Goal: Information Seeking & Learning: Learn about a topic

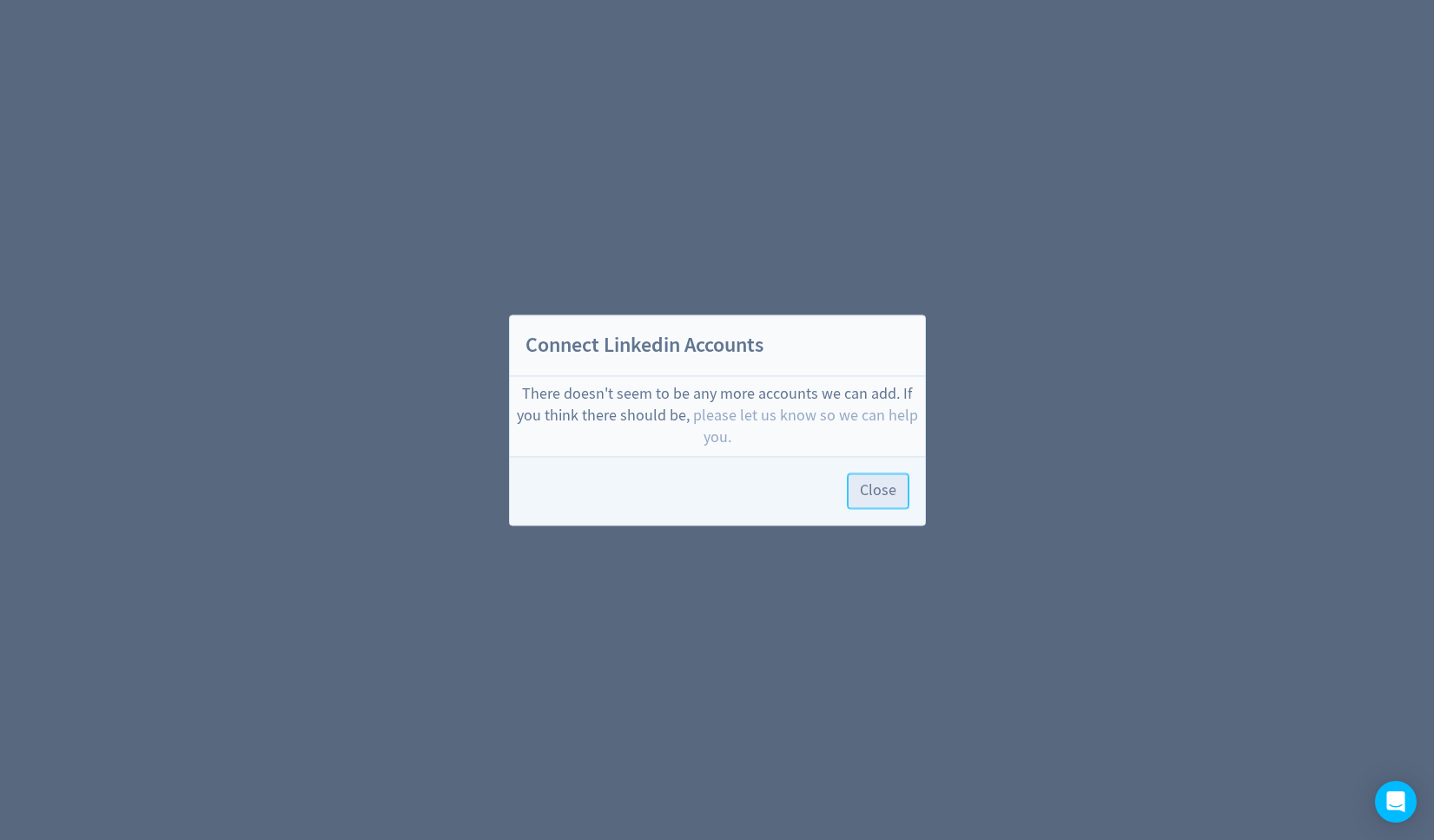
click at [871, 479] on button "Close" at bounding box center [878, 490] width 63 height 36
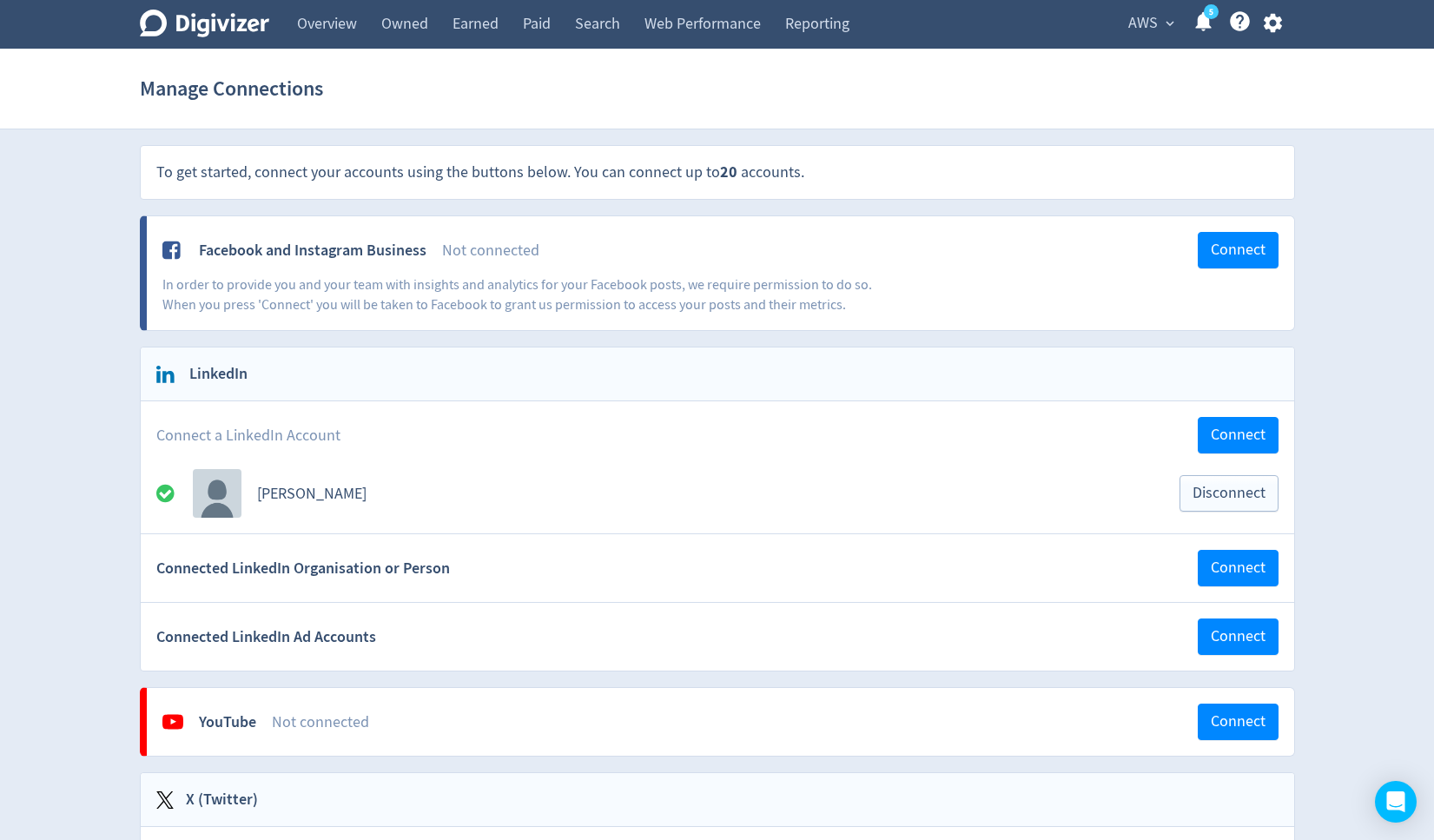
click at [1145, 21] on span "AWS" at bounding box center [1142, 23] width 29 height 27
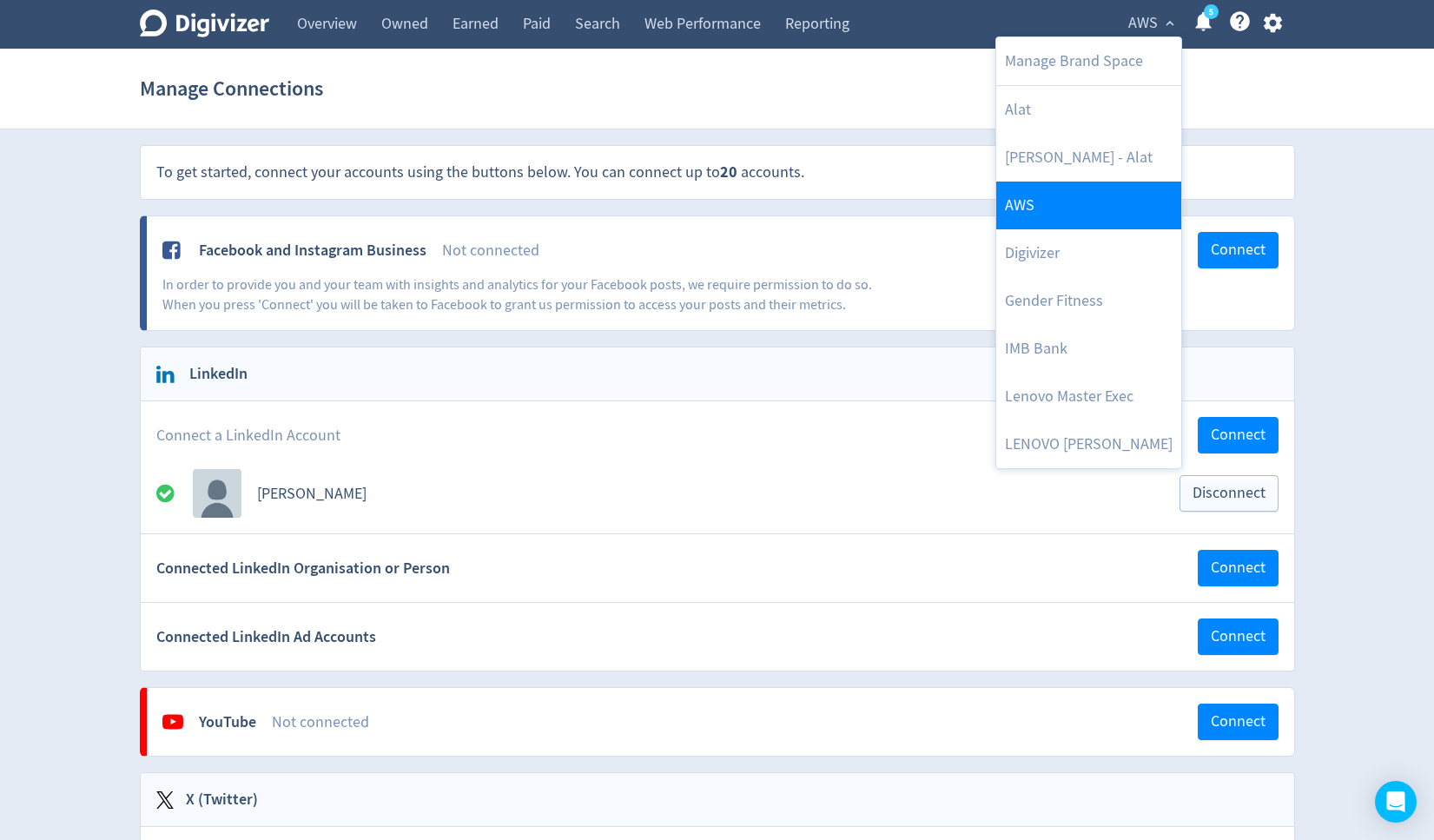
click at [1075, 193] on link "AWS" at bounding box center [1089, 205] width 185 height 48
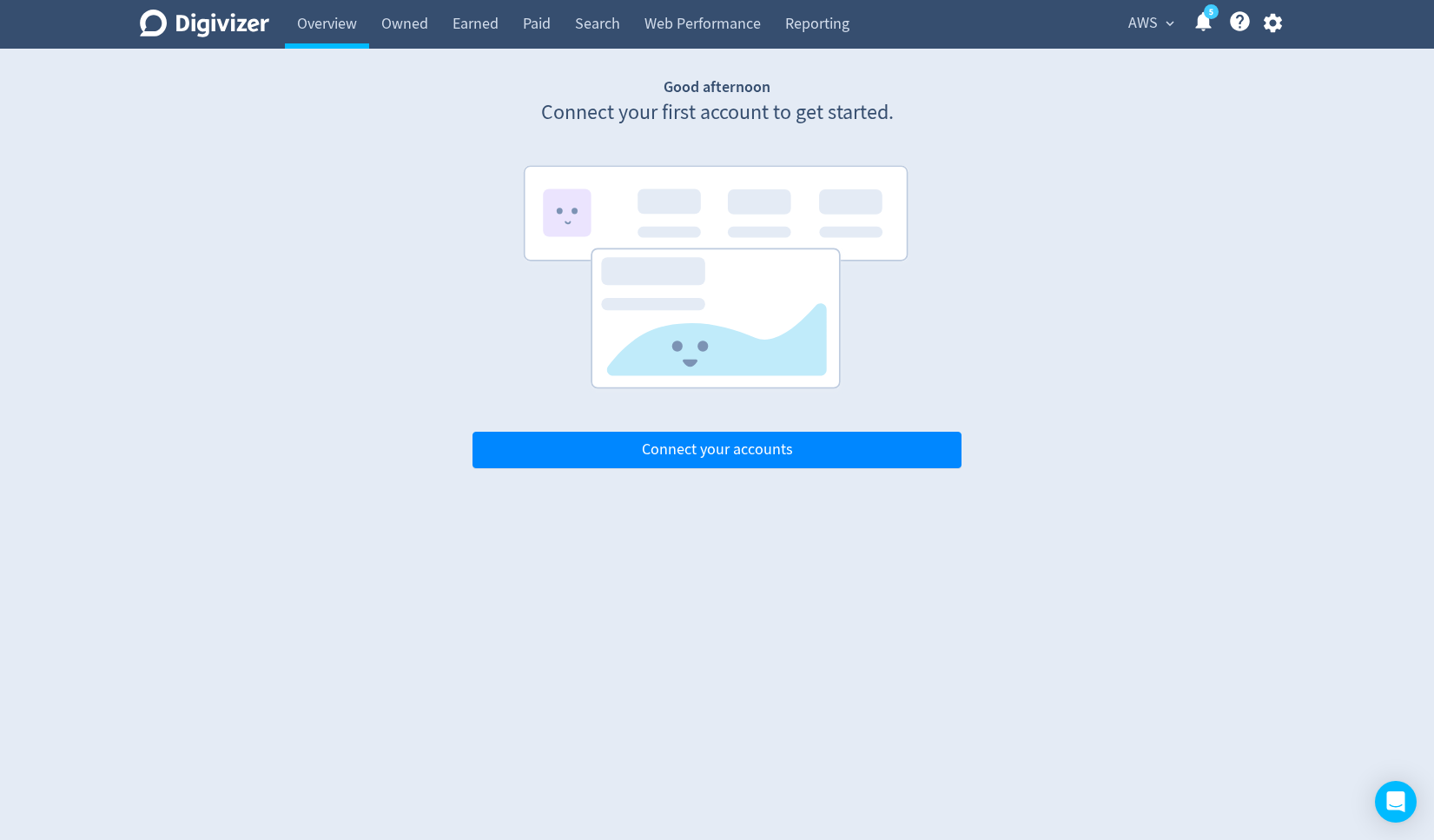
click at [216, 30] on icon "Digivizer Logo" at bounding box center [204, 23] width 129 height 27
click at [1281, 26] on icon "button" at bounding box center [1273, 23] width 24 height 24
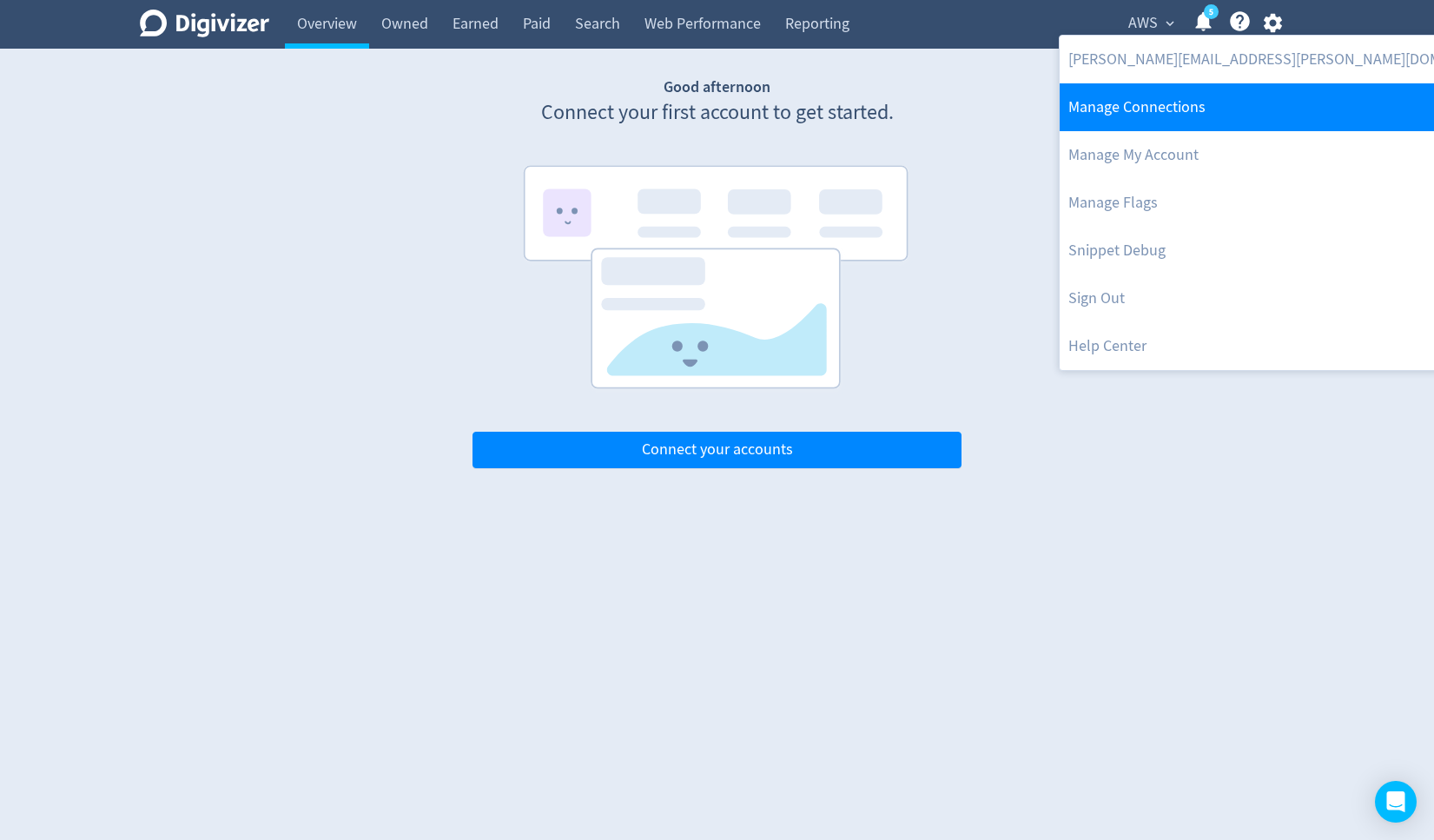
click at [1113, 114] on link "Manage Connections" at bounding box center [1291, 107] width 464 height 48
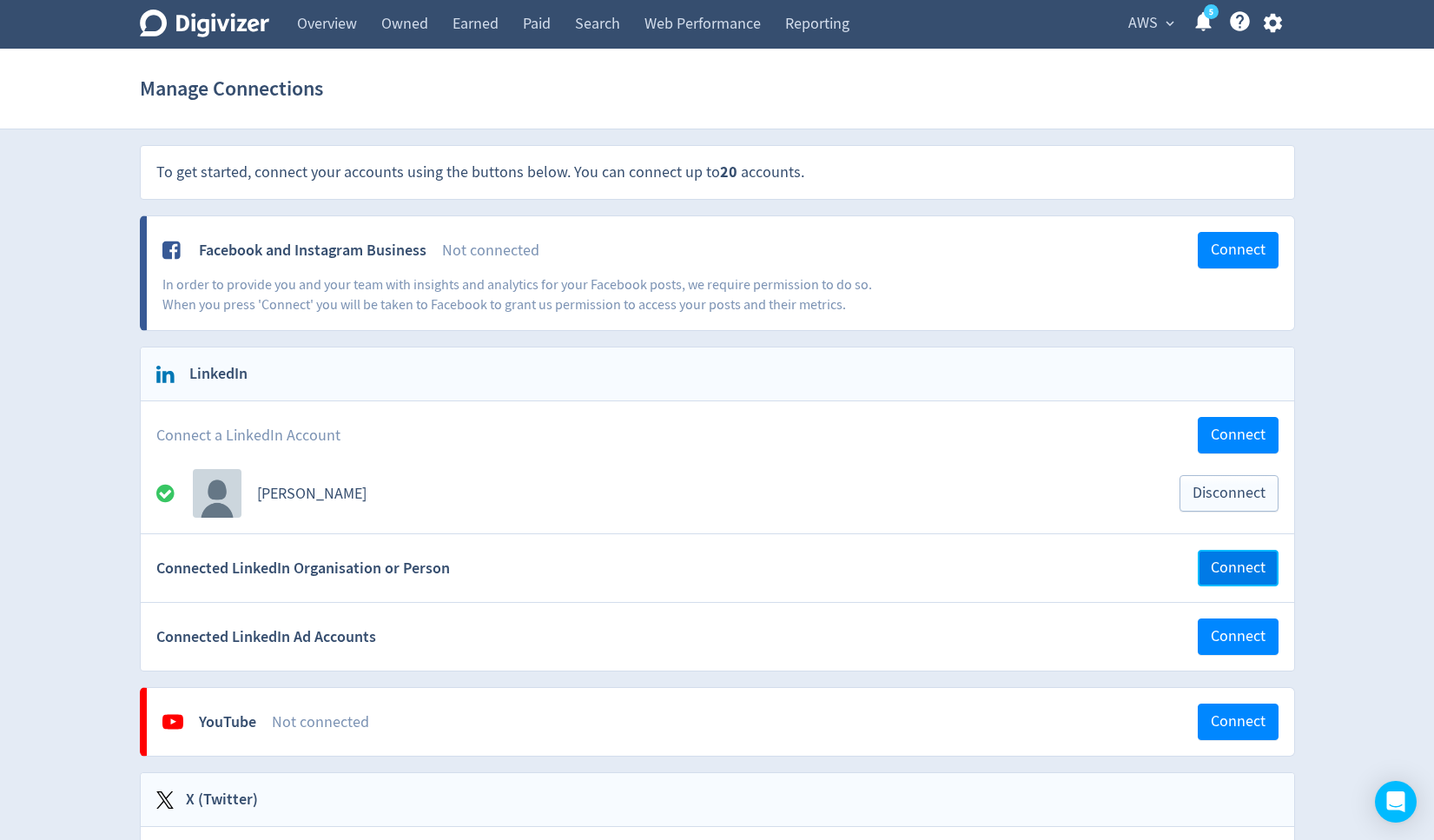
click at [1240, 567] on span "Connect" at bounding box center [1239, 568] width 55 height 16
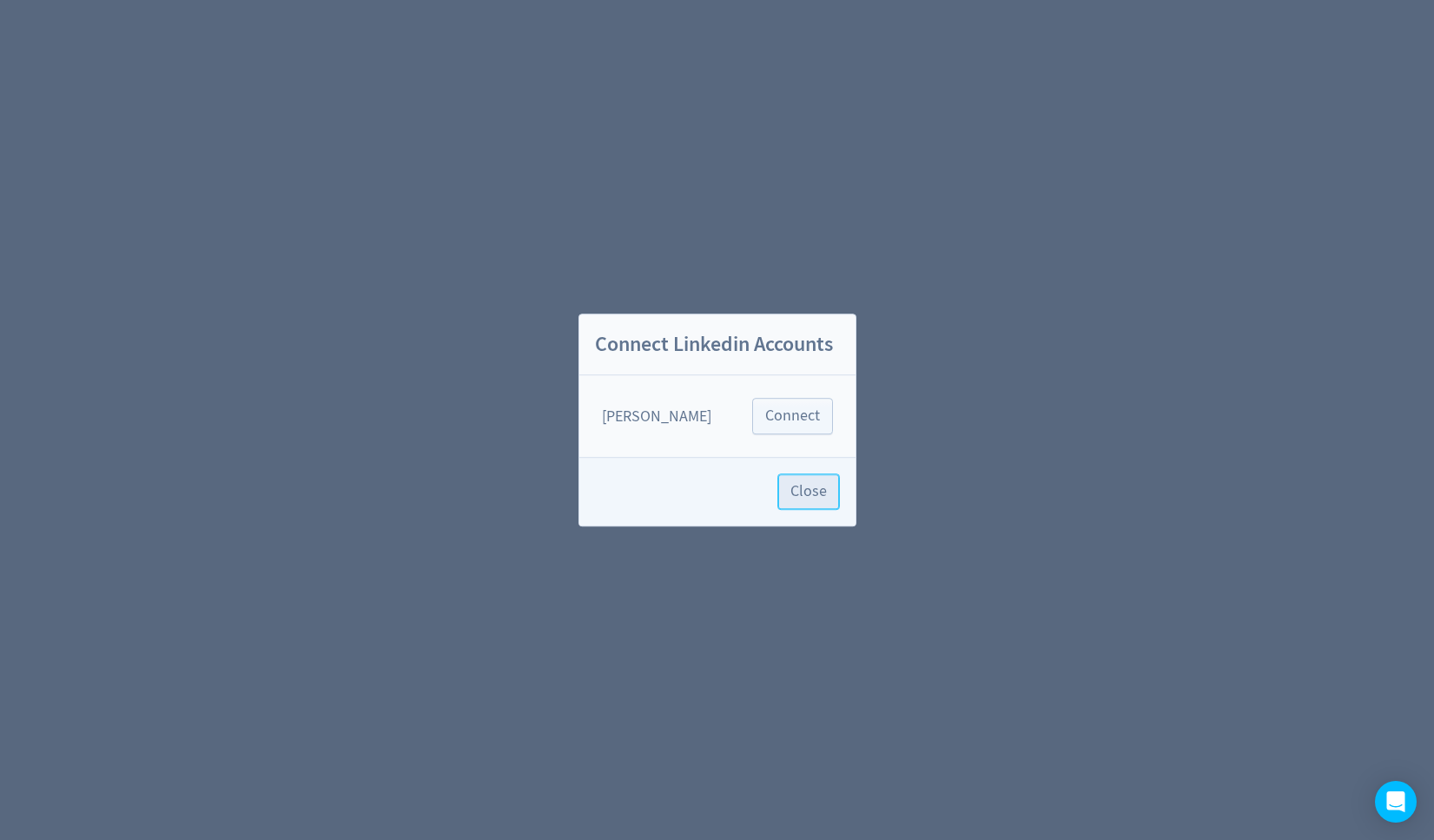
click at [814, 497] on span "Close" at bounding box center [808, 492] width 36 height 16
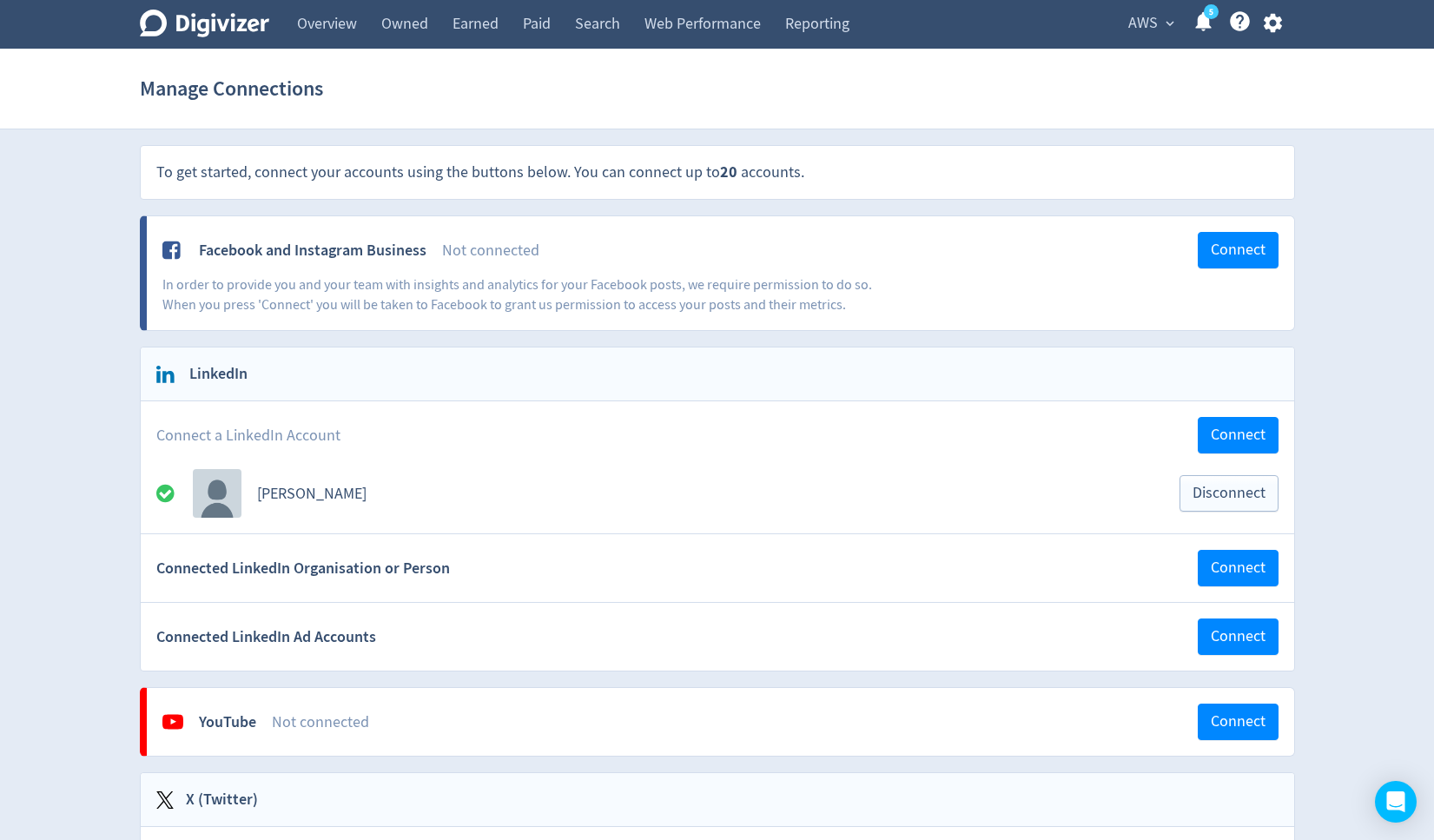
click at [1141, 19] on span "AWS" at bounding box center [1142, 23] width 29 height 27
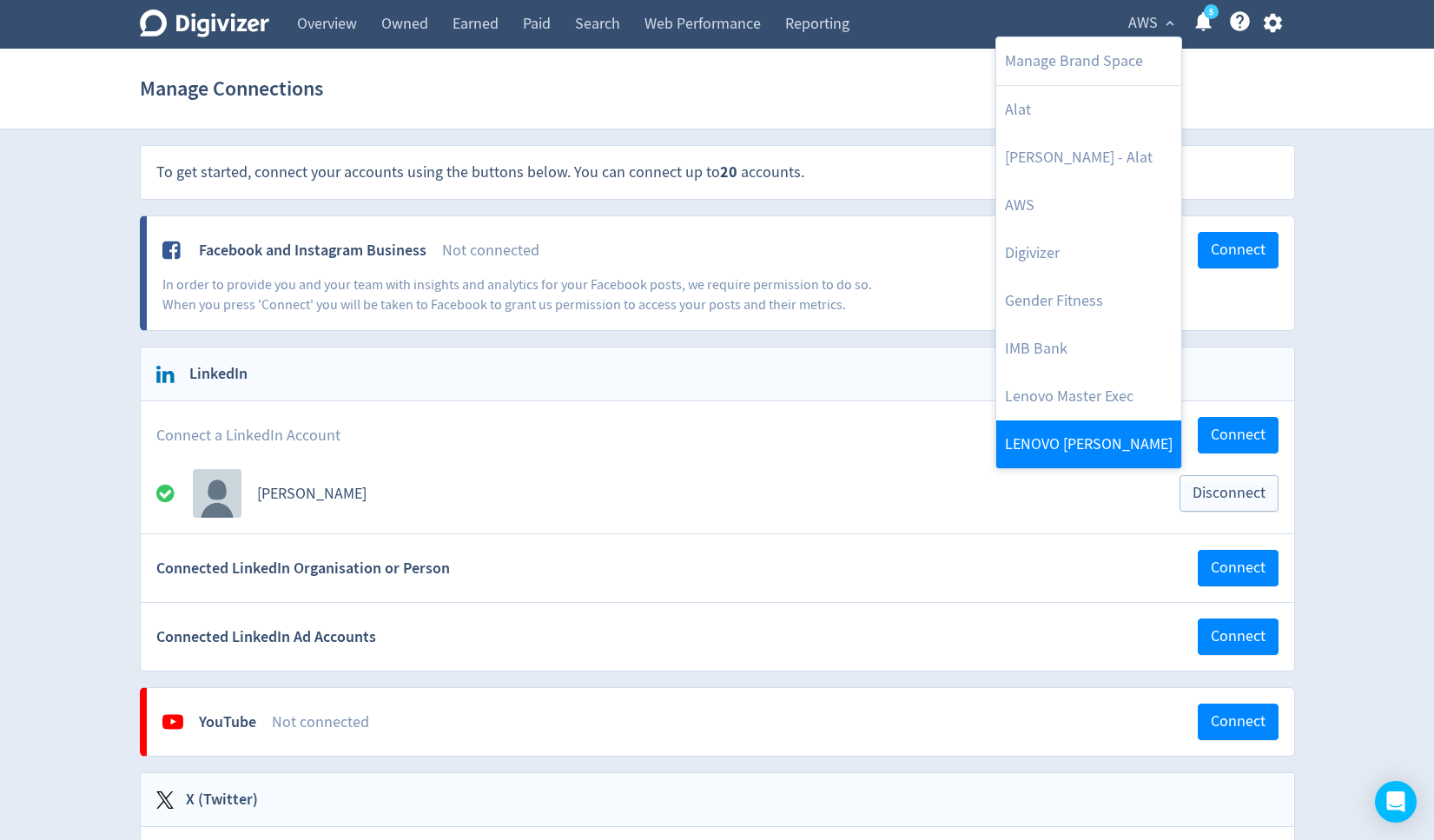
click at [1070, 436] on link "LENOVO [PERSON_NAME]" at bounding box center [1089, 444] width 185 height 48
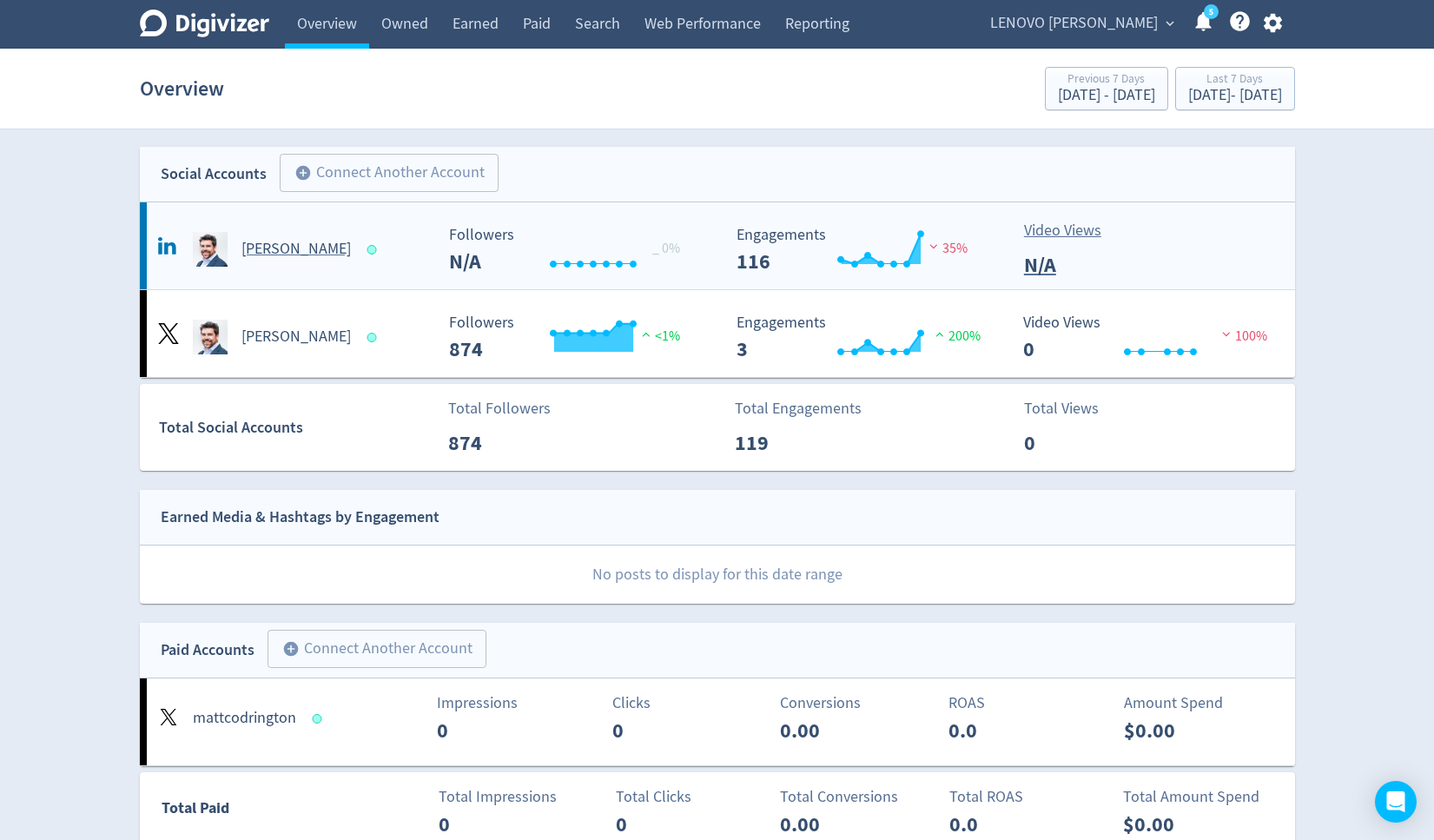
click at [309, 250] on h5 "[PERSON_NAME]" at bounding box center [296, 249] width 110 height 21
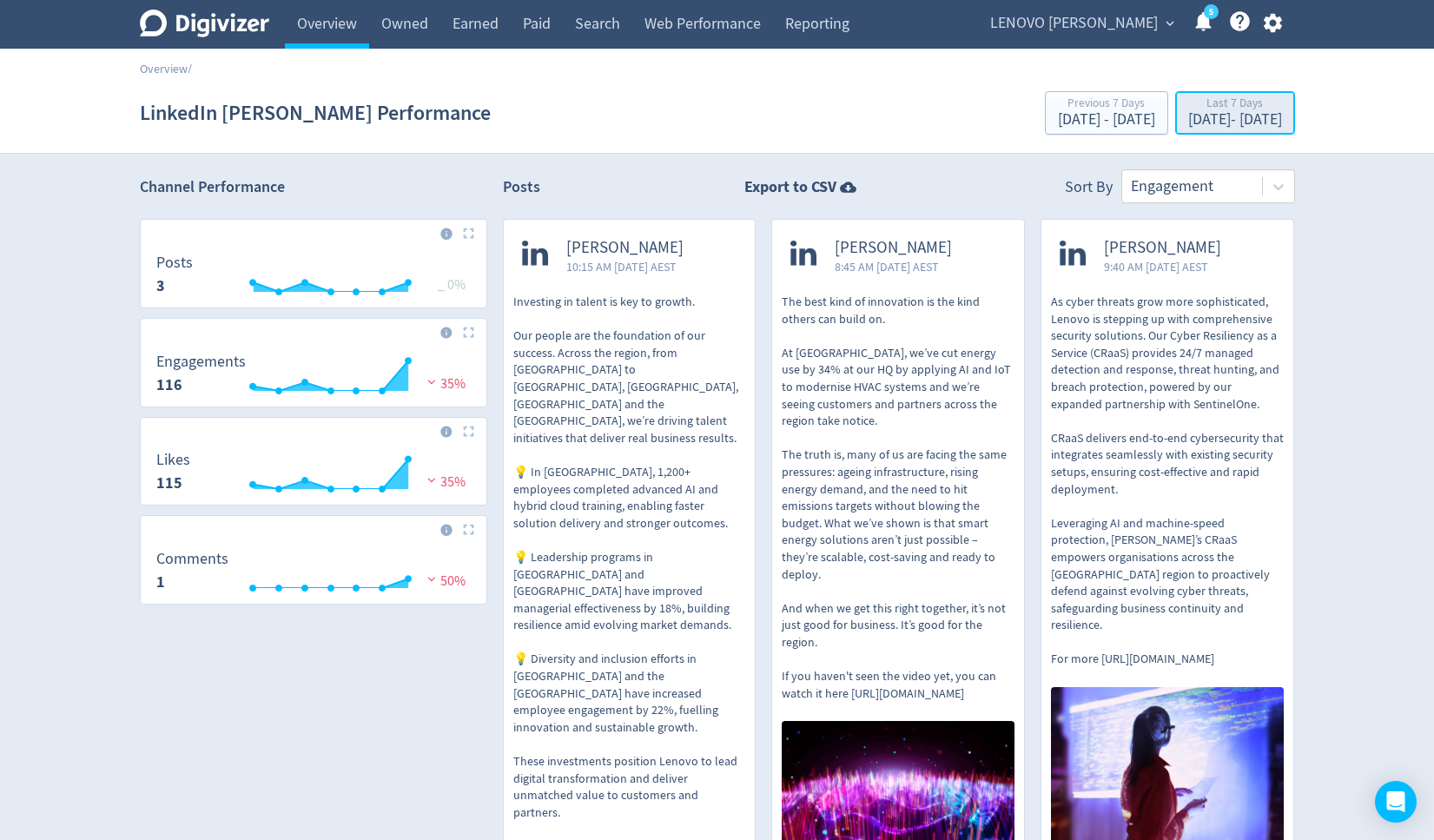
click at [1193, 122] on div "[DATE] - [DATE]" at bounding box center [1235, 120] width 94 height 16
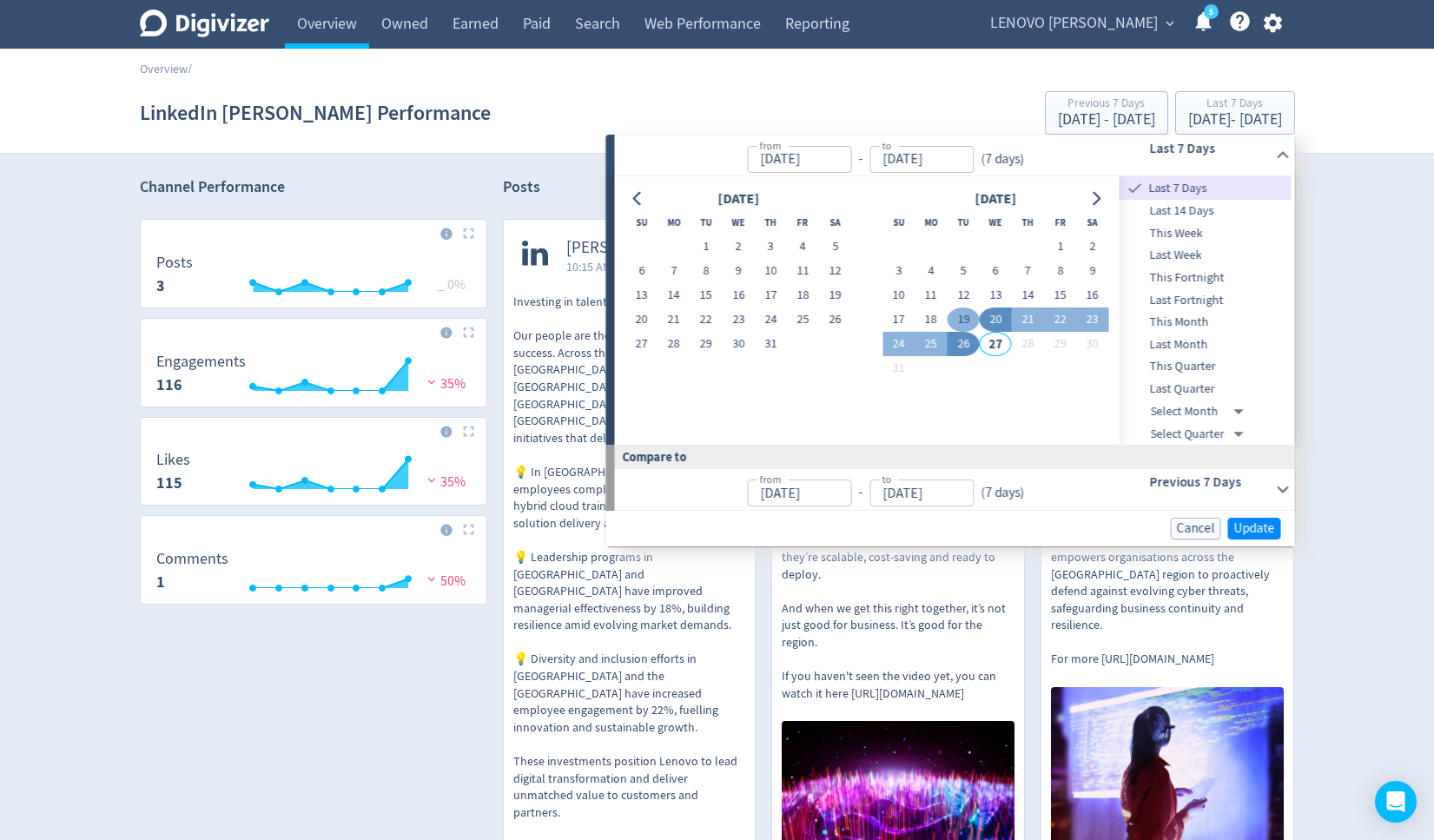
click at [958, 318] on button "19" at bounding box center [964, 320] width 32 height 25
type input "[DATE]"
click at [967, 349] on button "26" at bounding box center [964, 344] width 32 height 25
type input "[DATE]"
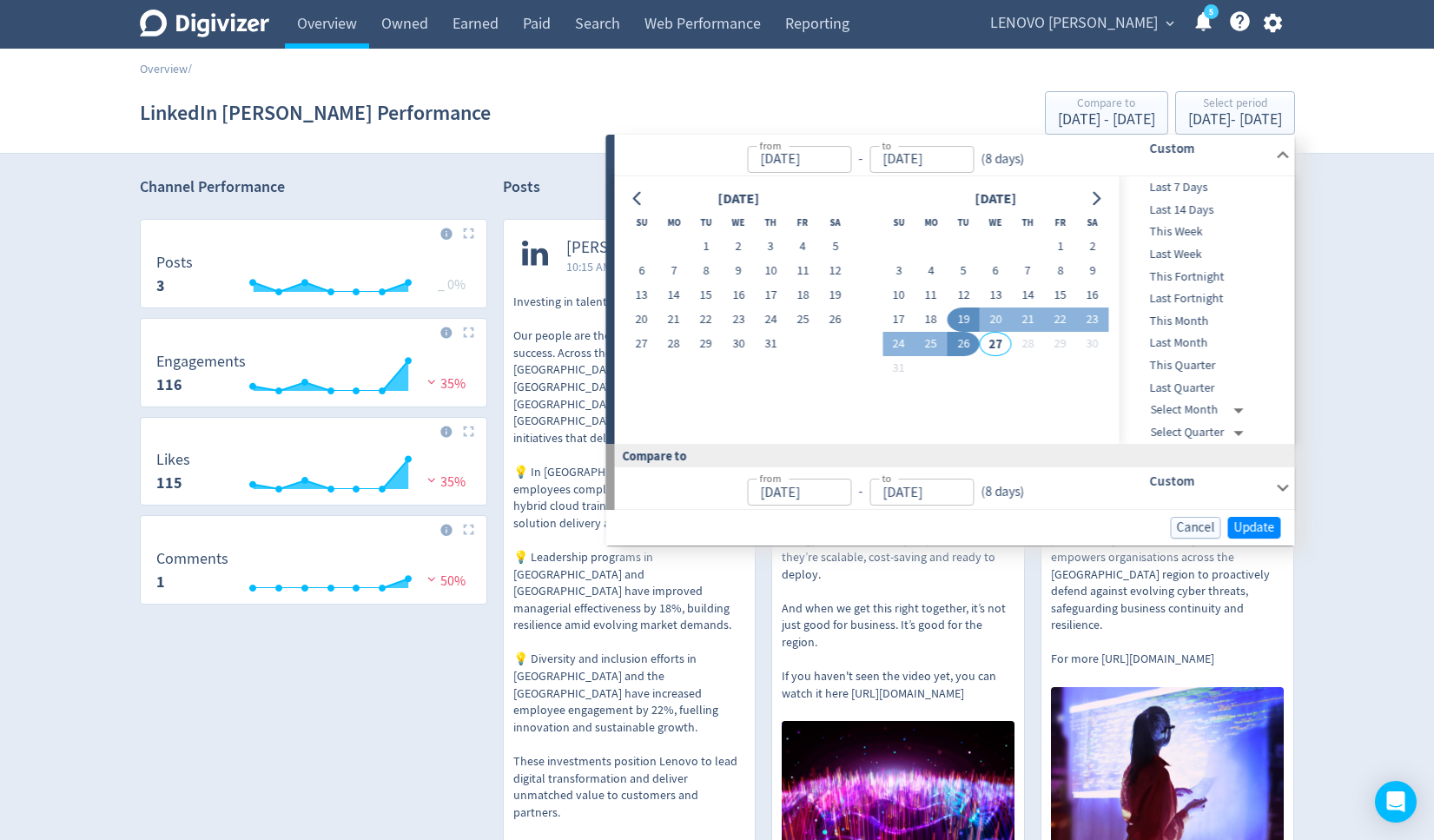
type input "[DATE]"
click at [1251, 528] on span "Update" at bounding box center [1255, 527] width 41 height 13
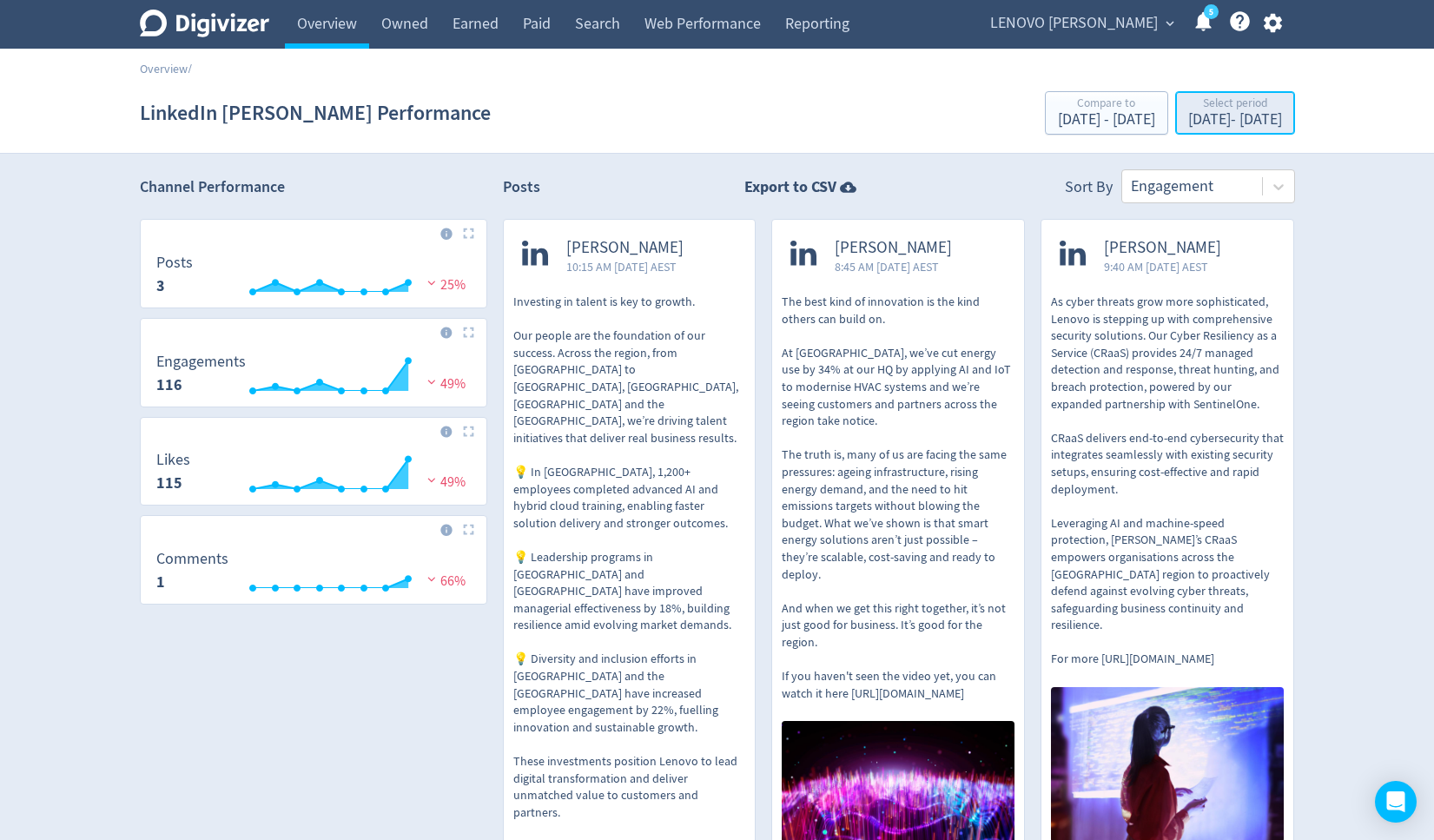
click at [1203, 123] on div "[DATE] - [DATE]" at bounding box center [1235, 120] width 94 height 16
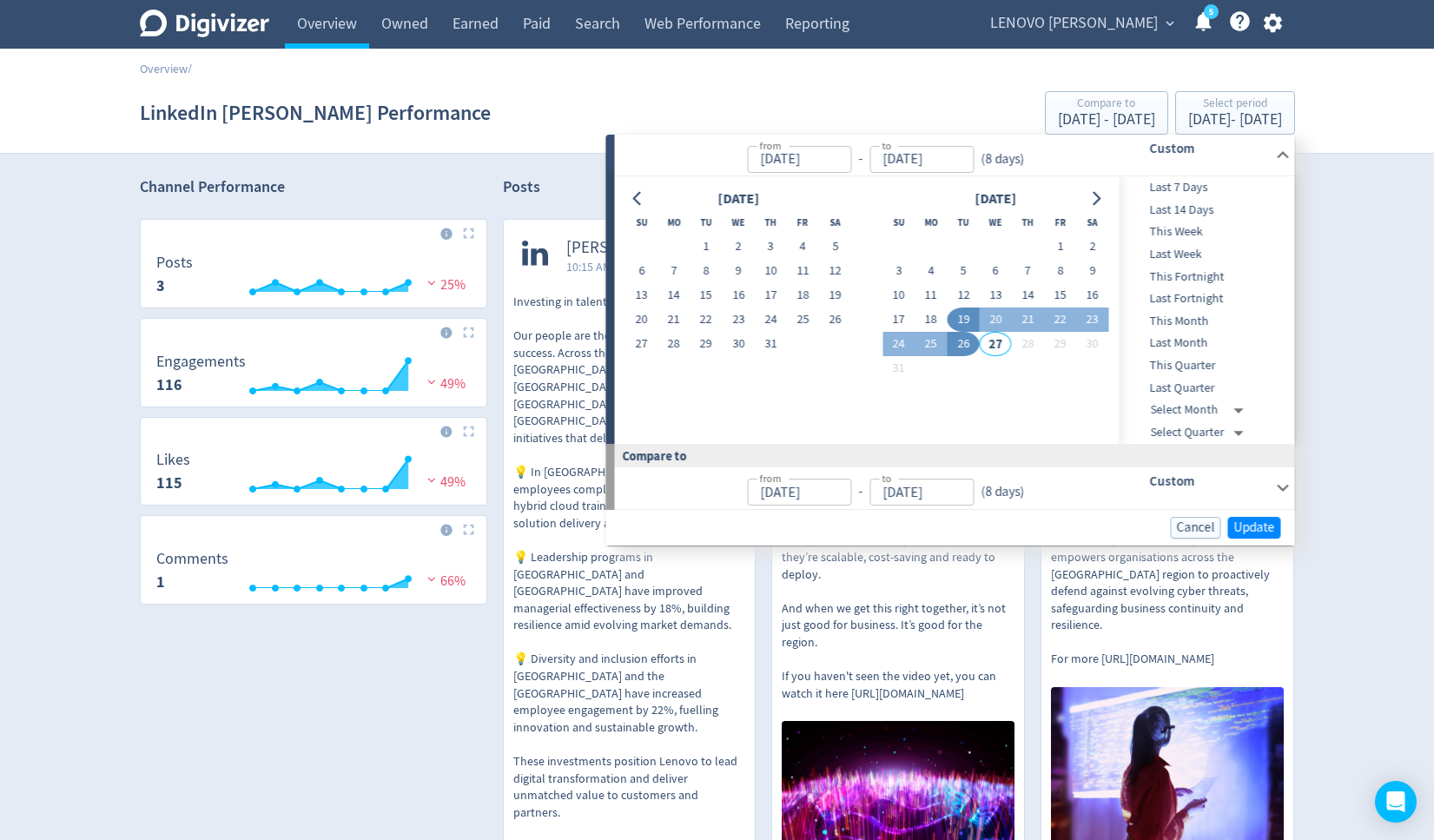
click at [1208, 291] on span "Last Fortnight" at bounding box center [1205, 299] width 172 height 19
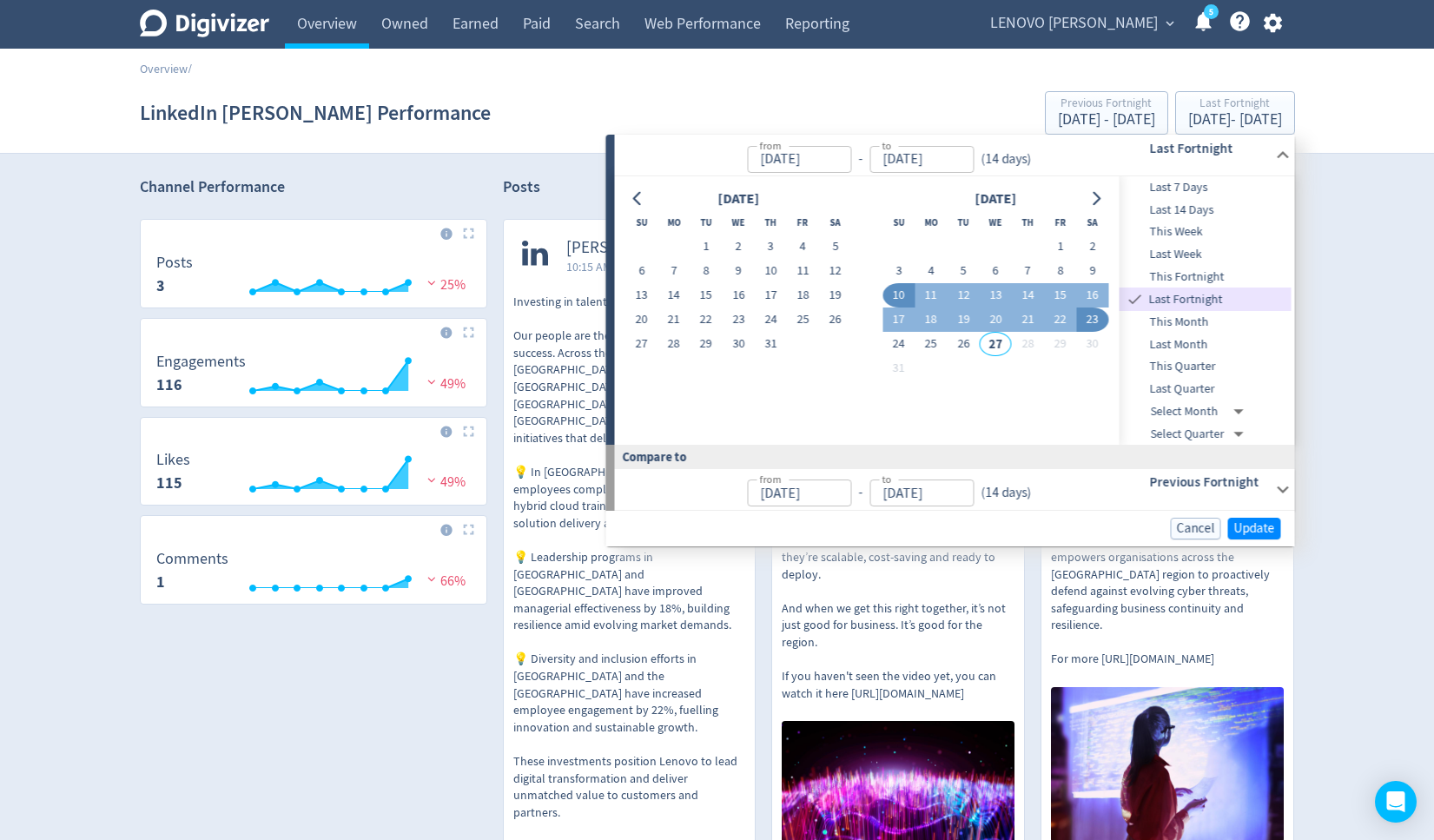
type input "[DATE]"
click at [1203, 274] on span "This Fortnight" at bounding box center [1205, 277] width 172 height 19
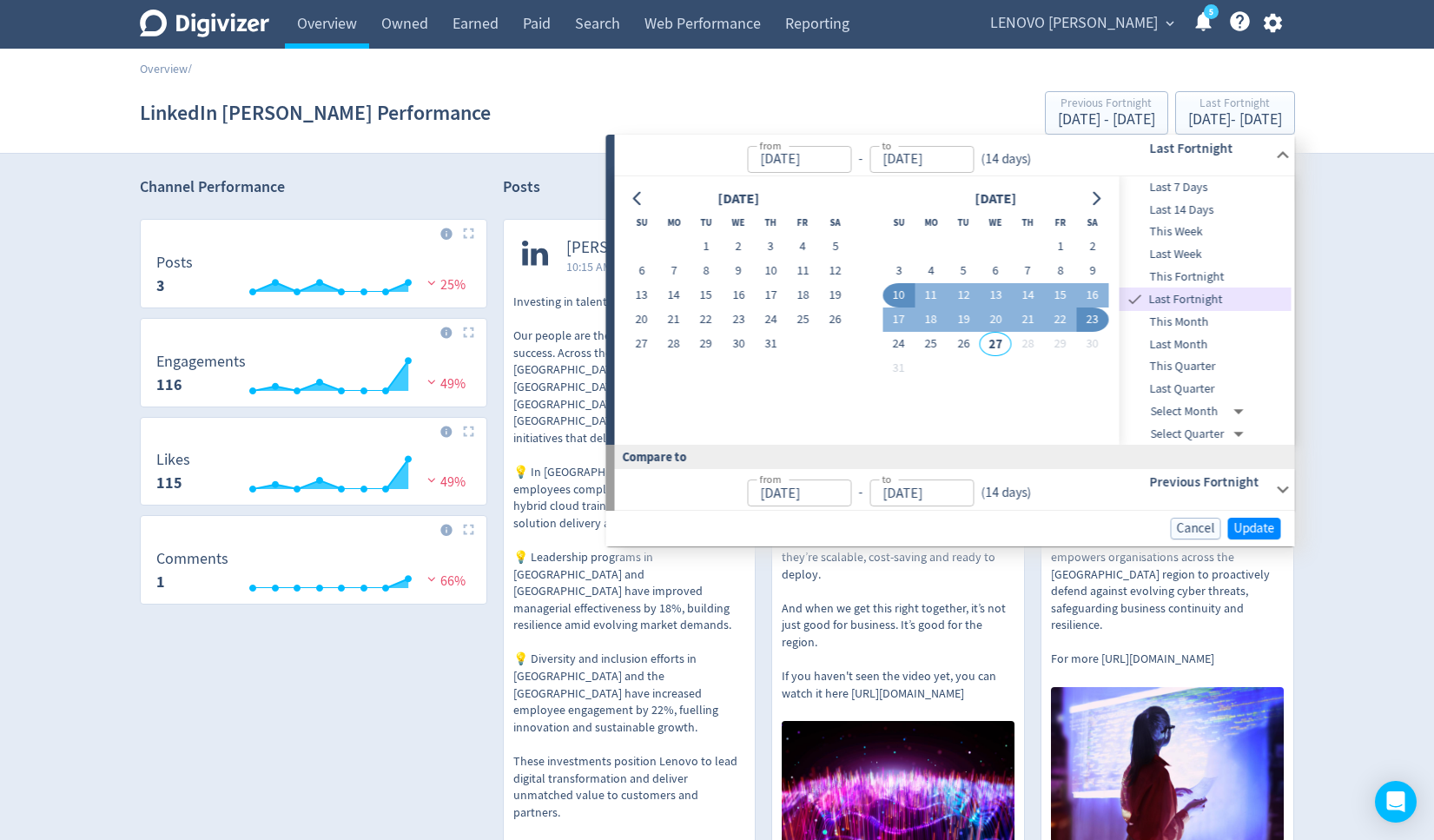
type input "[DATE]"
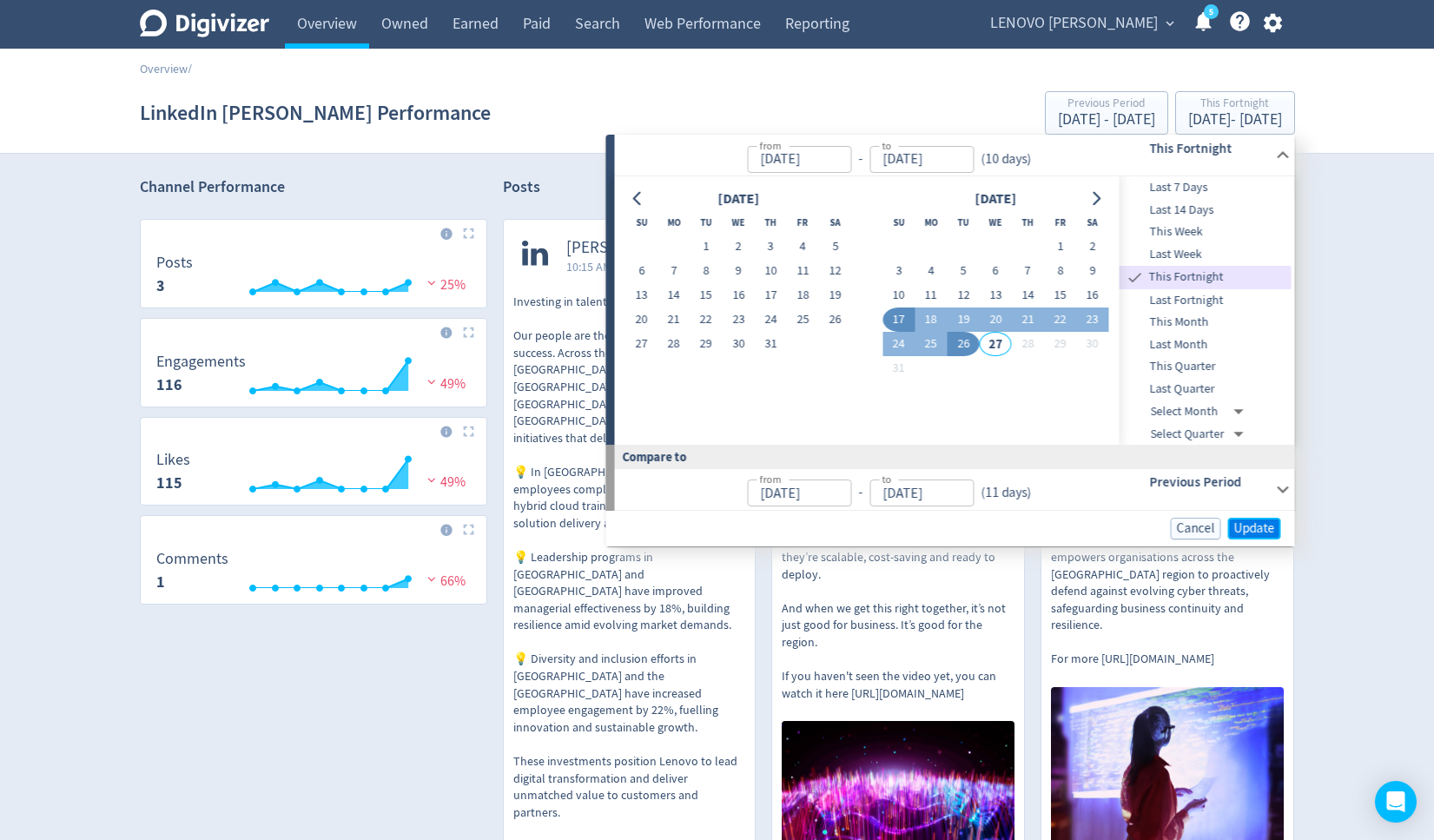
click at [1251, 528] on span "Update" at bounding box center [1255, 528] width 41 height 13
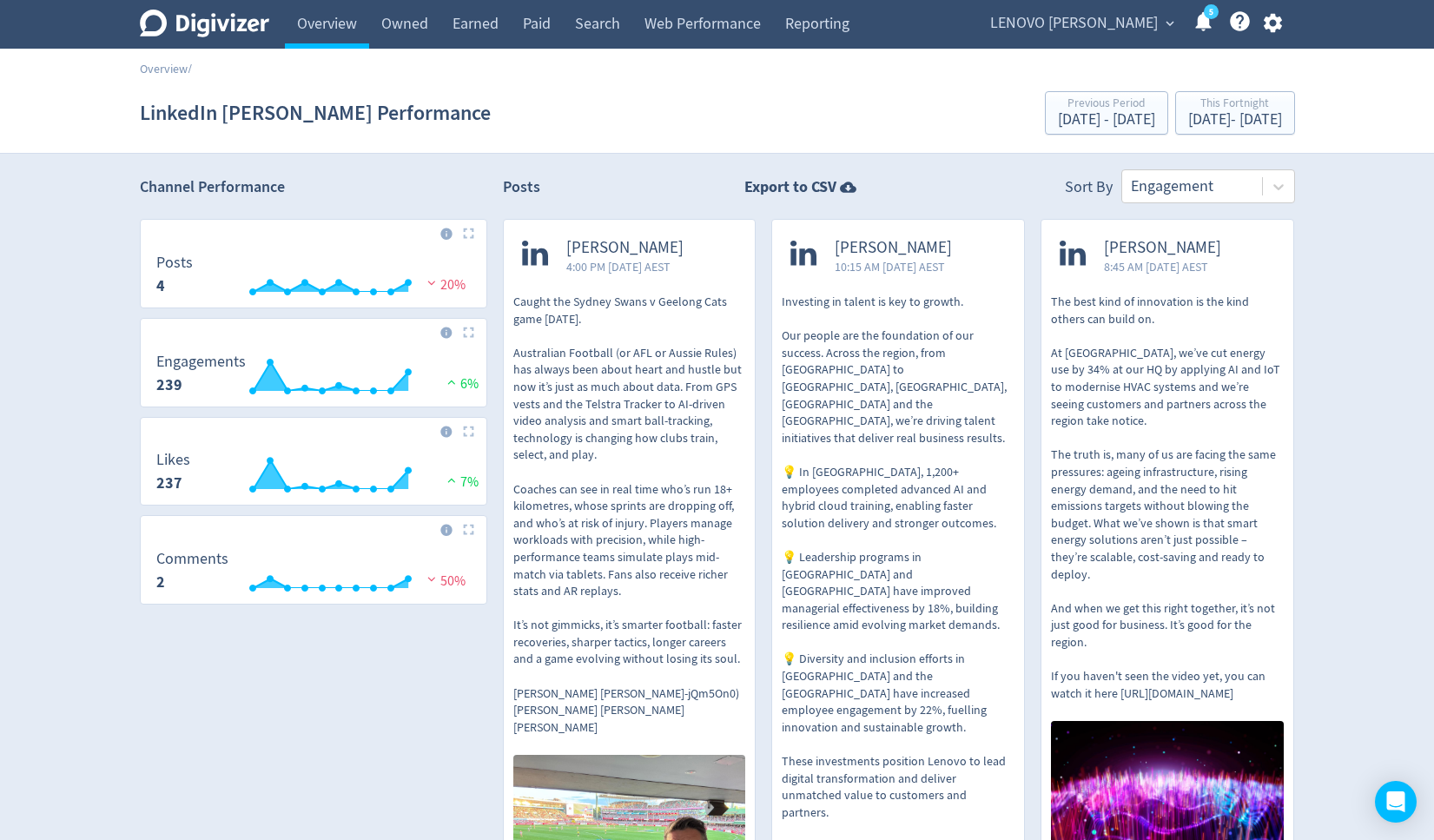
click at [1136, 19] on span "LENOVO [PERSON_NAME]" at bounding box center [1074, 23] width 168 height 27
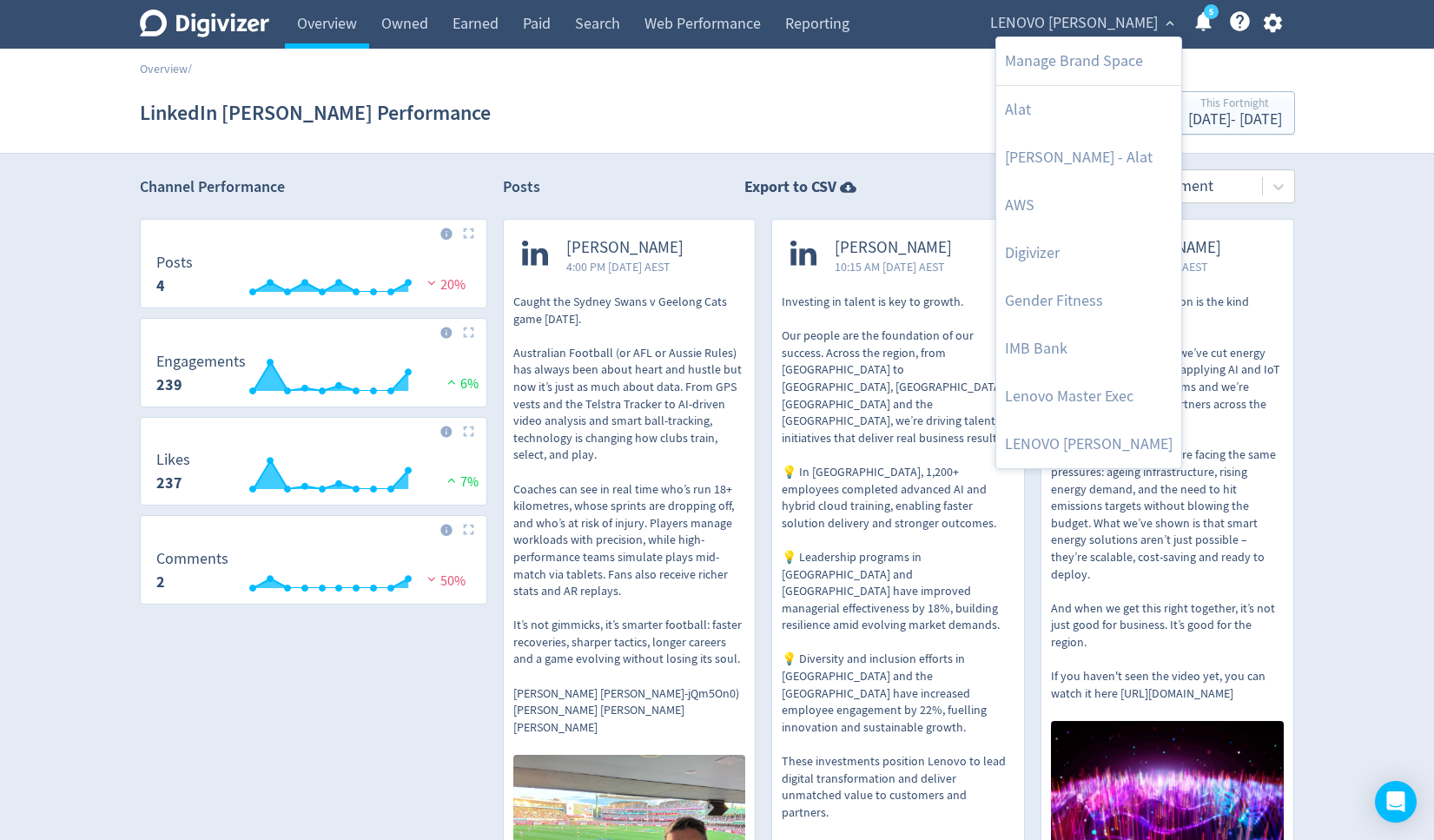
click at [922, 66] on div at bounding box center [717, 420] width 1434 height 840
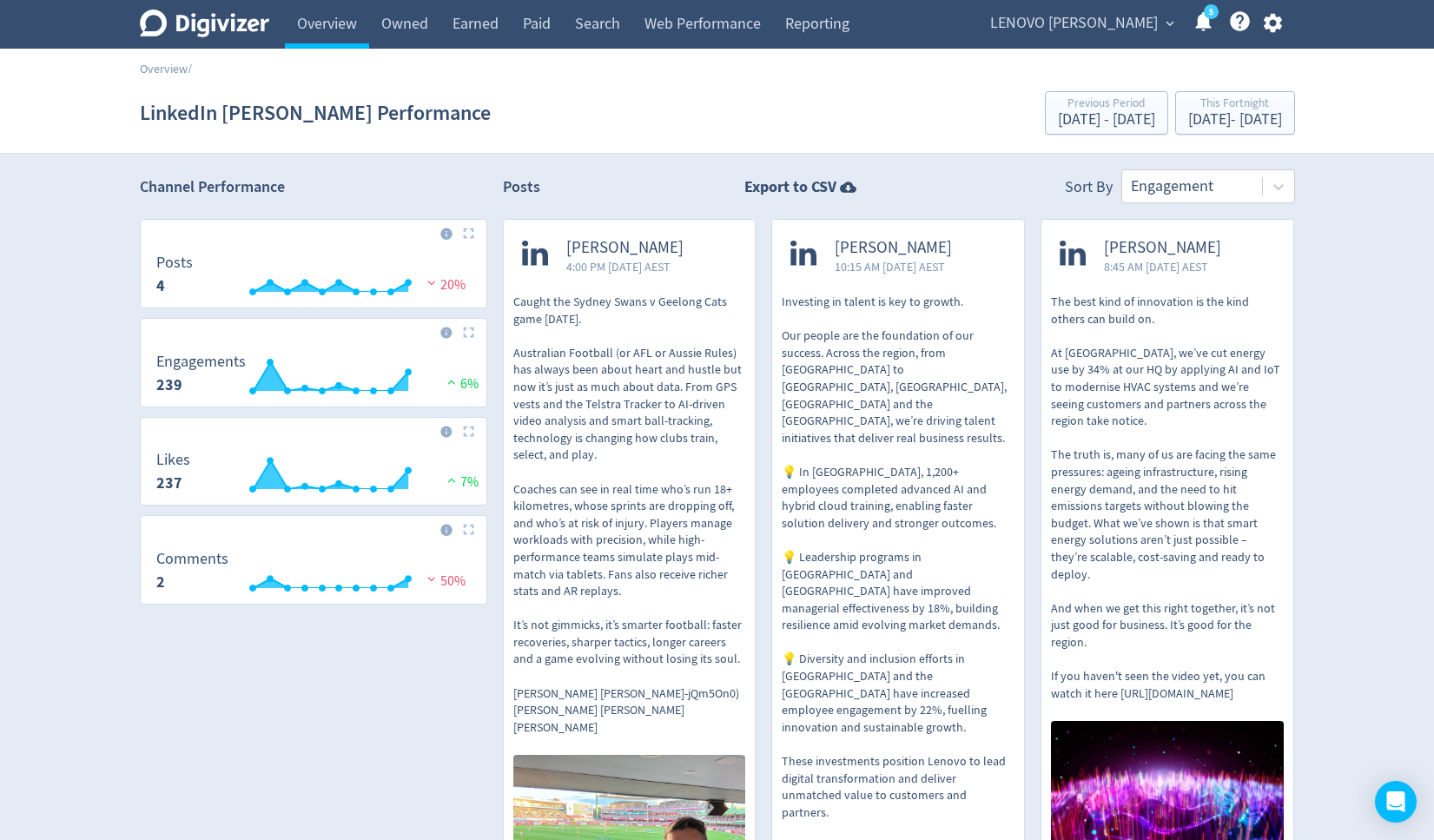
click at [1050, 26] on span "LENOVO [PERSON_NAME]" at bounding box center [1074, 23] width 168 height 27
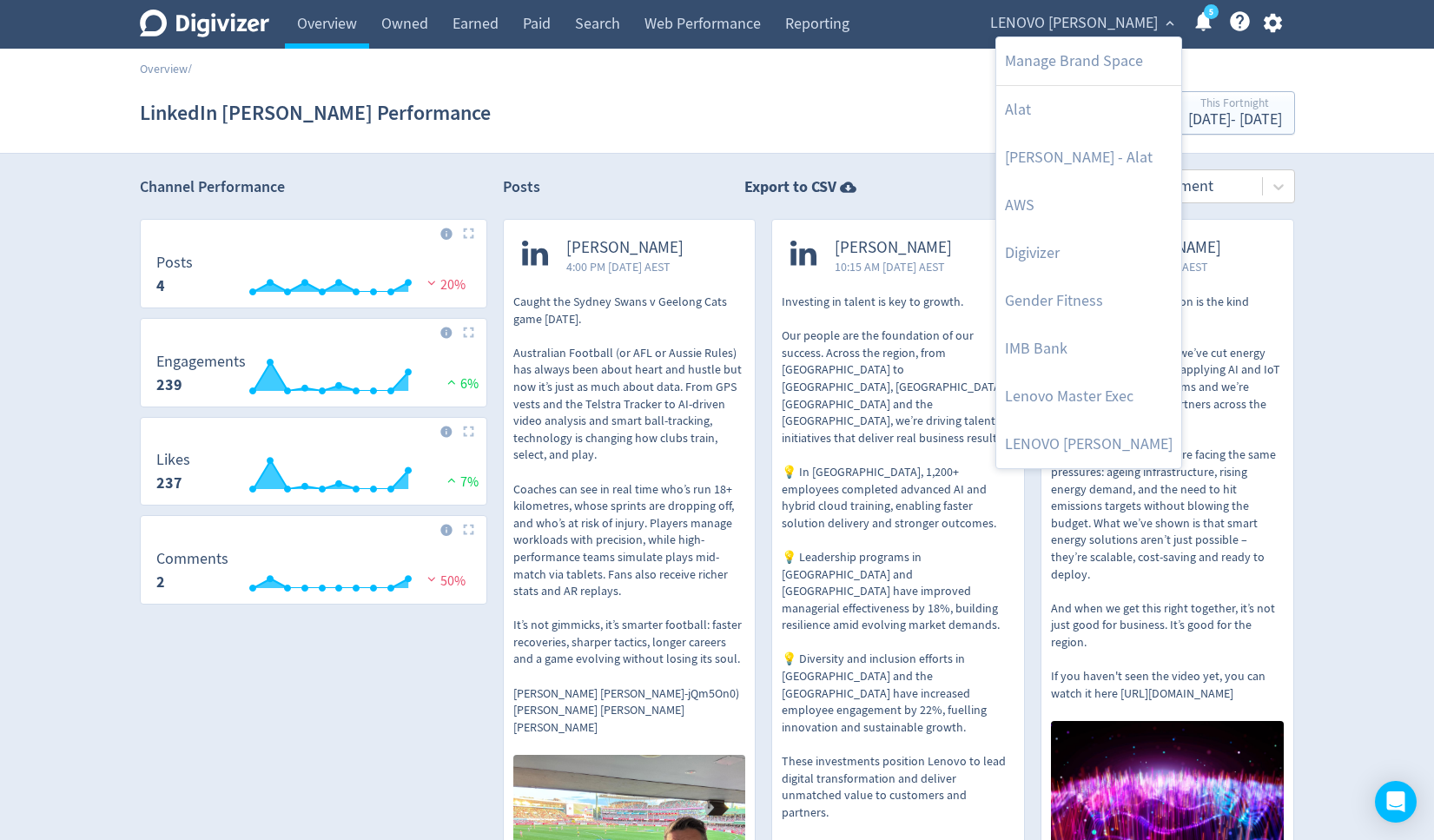
click at [737, 98] on div at bounding box center [717, 420] width 1434 height 840
